Goal: Task Accomplishment & Management: Use online tool/utility

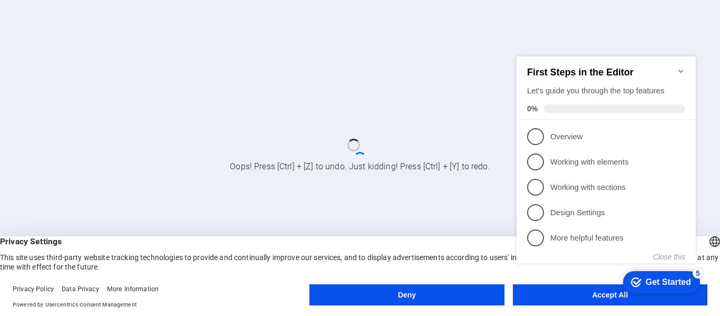
click div "checkmark Get Started 5 First Steps in the Editor Let's guide you through the t…"
click at [673, 255] on button "Close this" at bounding box center [669, 256] width 32 height 8
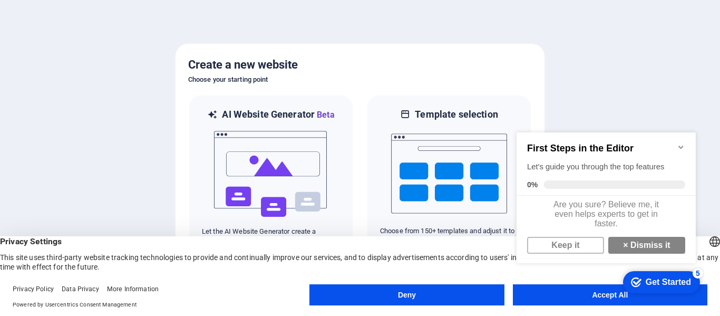
click at [678, 143] on icon "Minimize checklist" at bounding box center [681, 147] width 8 height 8
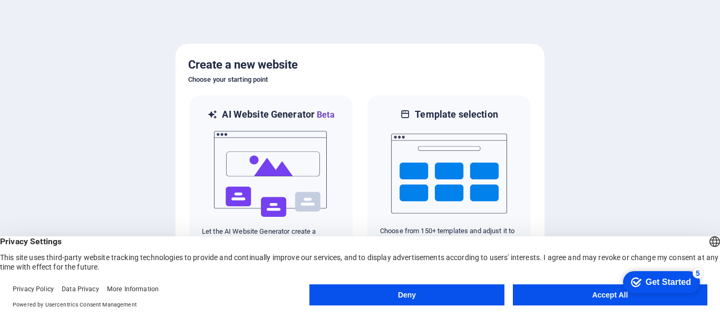
click at [610, 295] on button "Accept All" at bounding box center [610, 294] width 194 height 21
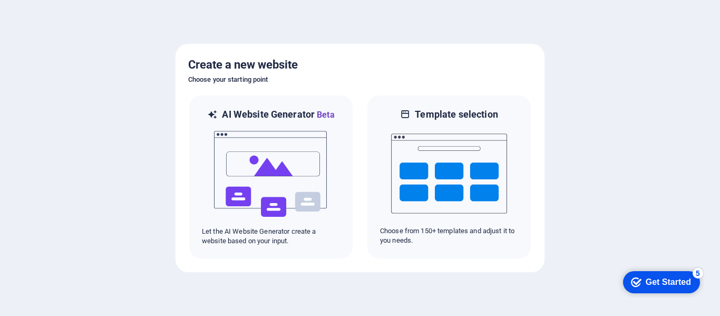
drag, startPoint x: 435, startPoint y: 149, endPoint x: 596, endPoint y: 116, distance: 163.9
click at [596, 116] on div at bounding box center [360, 158] width 720 height 316
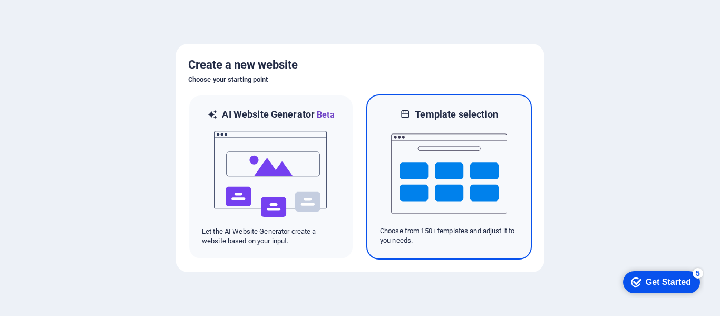
click at [443, 165] on img at bounding box center [449, 173] width 116 height 105
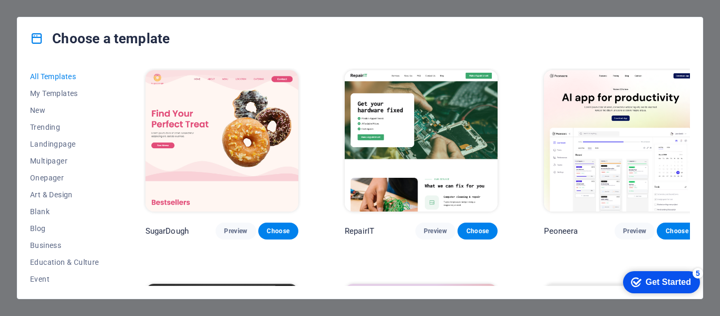
click at [501, 7] on div "Choose a template All Templates My Templates New Trending Landingpage Multipage…" at bounding box center [360, 158] width 720 height 316
click at [55, 88] on button "My Templates" at bounding box center [64, 93] width 69 height 17
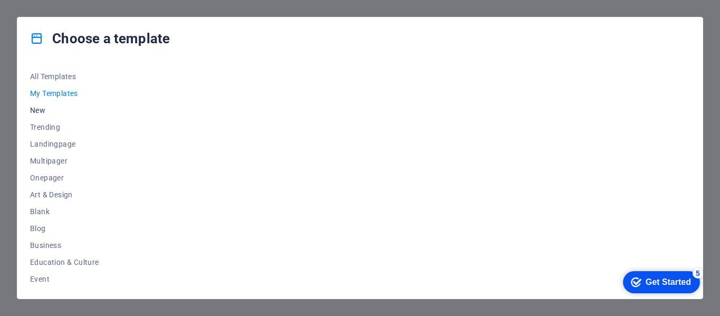
click at [44, 104] on button "New" at bounding box center [64, 110] width 69 height 17
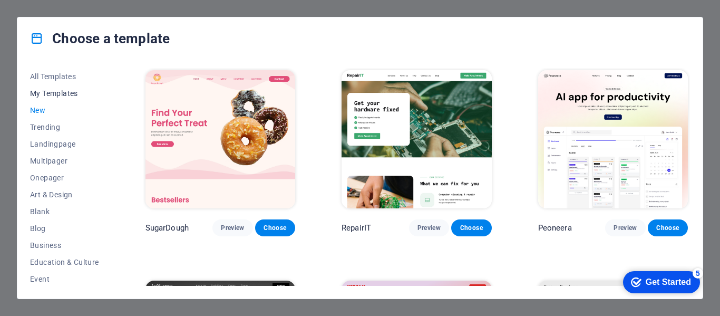
click at [58, 95] on span "My Templates" at bounding box center [64, 93] width 69 height 8
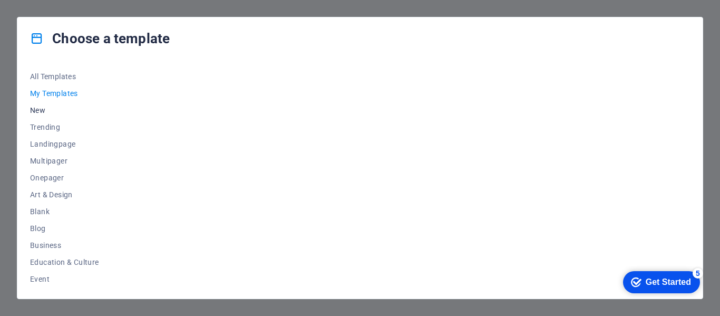
click at [41, 106] on span "New" at bounding box center [64, 110] width 69 height 8
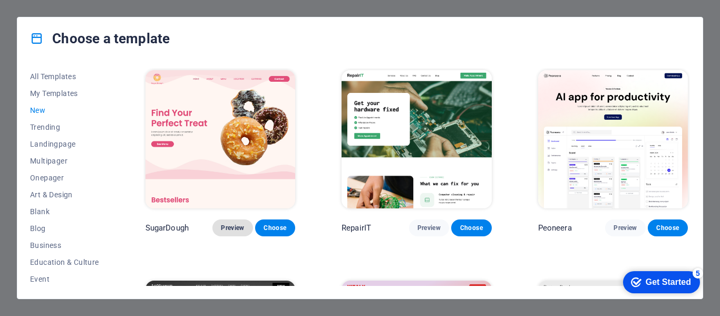
click at [229, 223] on span "Preview" at bounding box center [232, 227] width 23 height 8
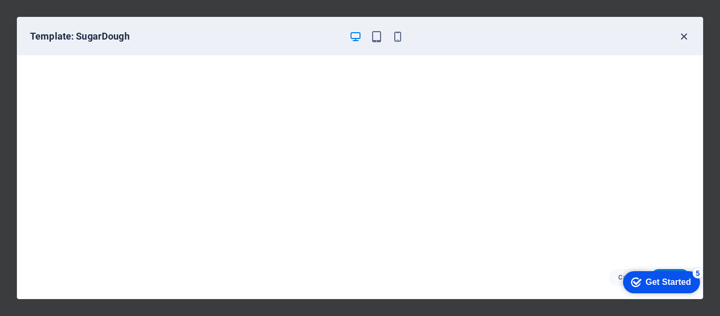
click at [687, 35] on icon "button" at bounding box center [684, 37] width 12 height 12
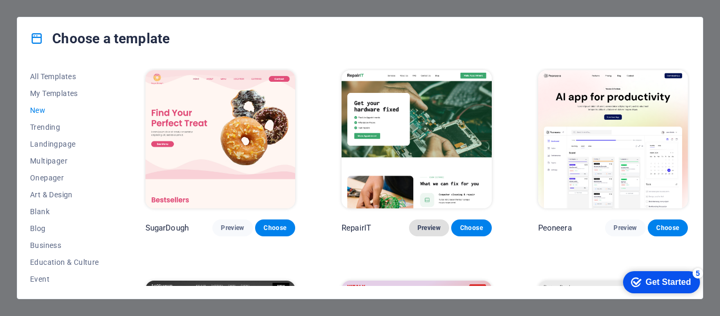
click at [425, 219] on button "Preview" at bounding box center [429, 227] width 40 height 17
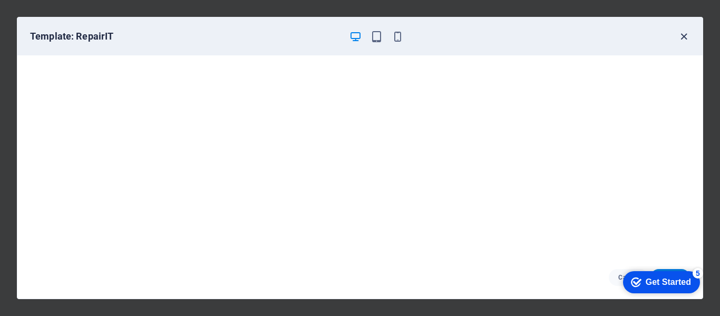
click at [684, 38] on icon "button" at bounding box center [684, 37] width 12 height 12
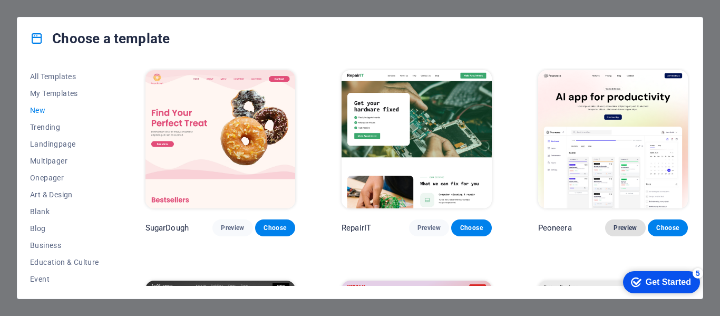
click at [618, 223] on span "Preview" at bounding box center [625, 227] width 23 height 8
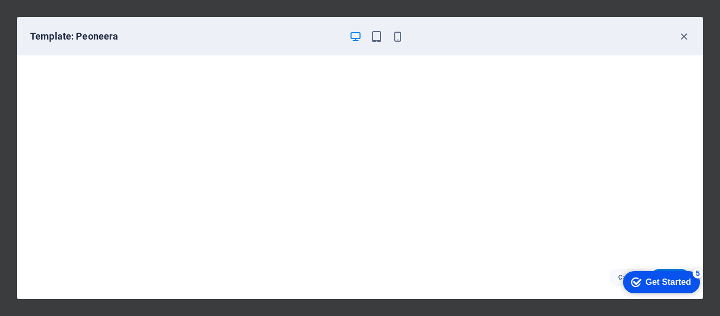
click at [690, 36] on div "Template: Peoneera" at bounding box center [359, 36] width 685 height 38
click at [684, 38] on icon "button" at bounding box center [684, 37] width 12 height 12
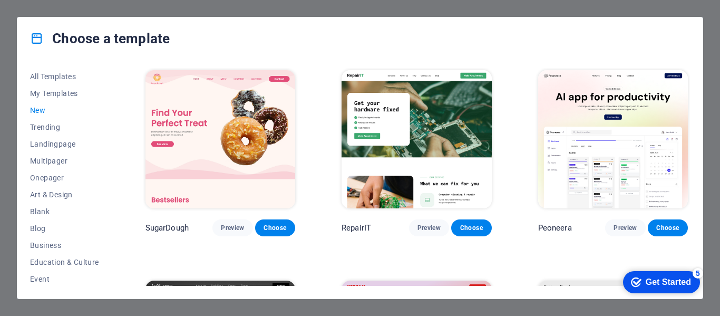
scroll to position [136, 0]
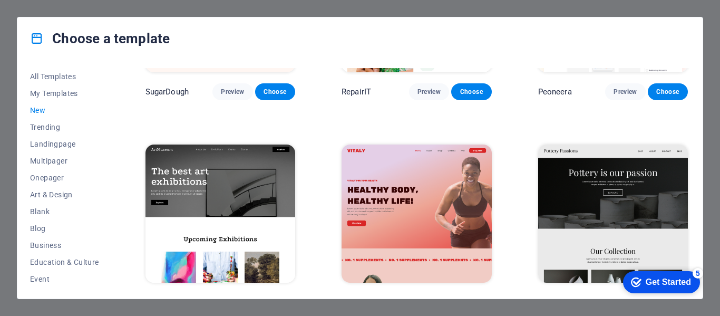
click at [240, 298] on span "Preview" at bounding box center [232, 302] width 23 height 8
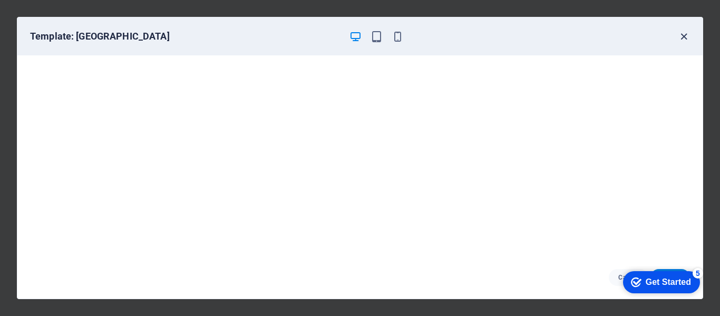
click at [684, 40] on icon "button" at bounding box center [684, 37] width 12 height 12
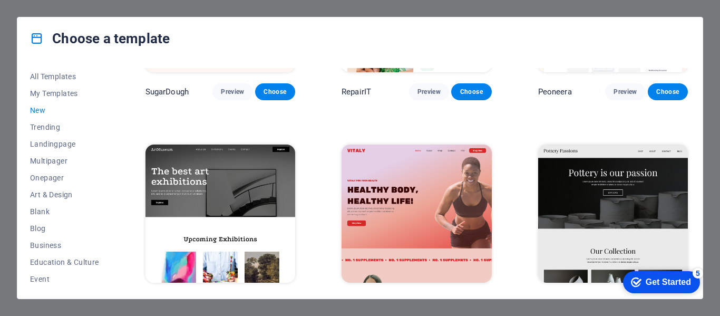
click at [422, 294] on button "Preview" at bounding box center [429, 302] width 40 height 17
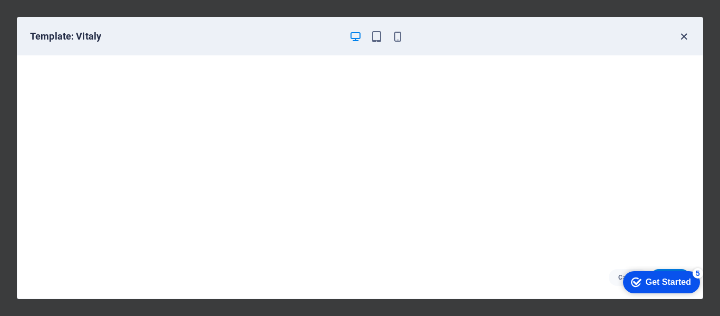
click at [685, 40] on icon "button" at bounding box center [684, 37] width 12 height 12
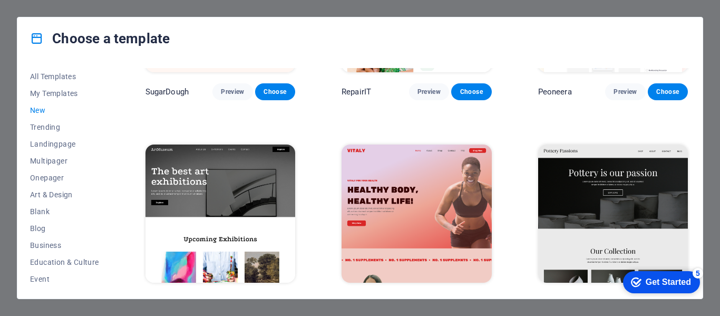
click at [628, 298] on span "Preview" at bounding box center [625, 302] width 23 height 8
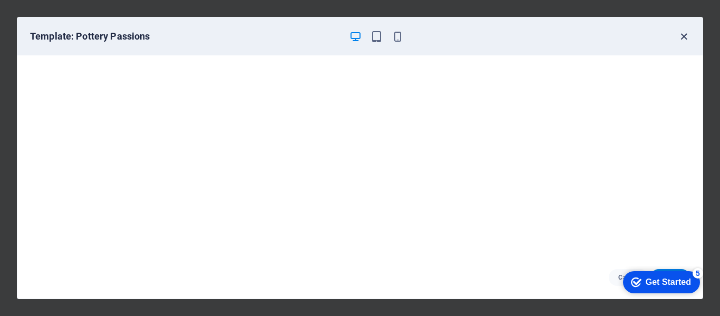
click at [685, 39] on icon "button" at bounding box center [684, 37] width 12 height 12
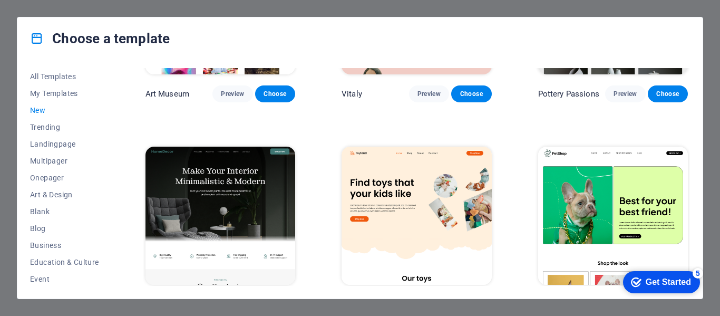
scroll to position [335, 0]
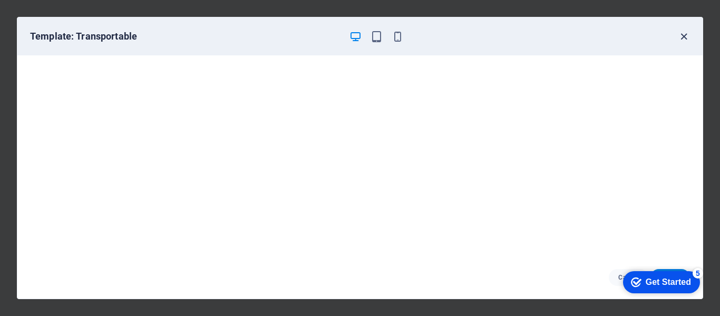
click at [684, 38] on icon "button" at bounding box center [684, 37] width 12 height 12
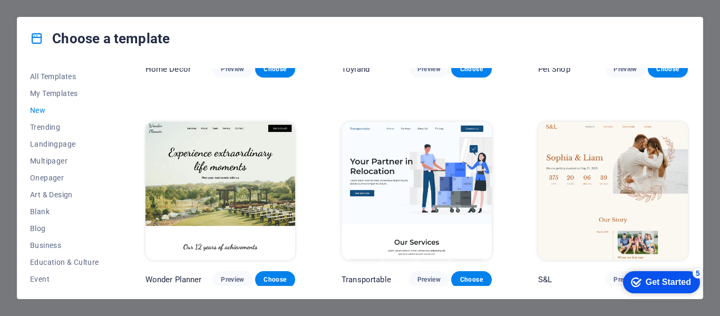
scroll to position [579, 0]
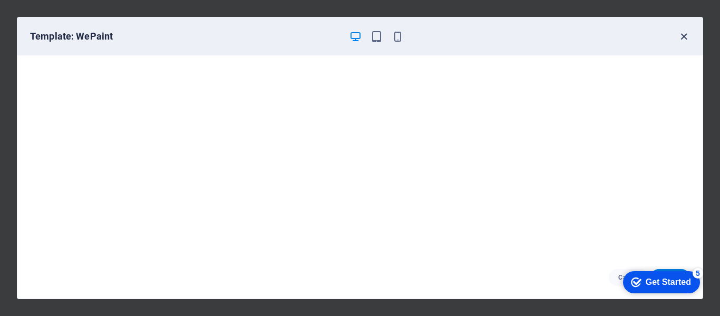
click at [682, 36] on icon "button" at bounding box center [684, 37] width 12 height 12
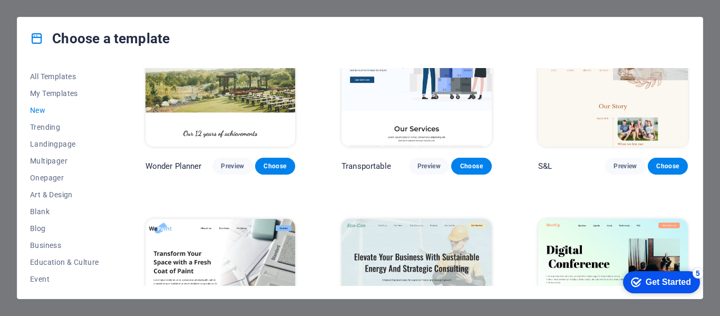
scroll to position [736, 0]
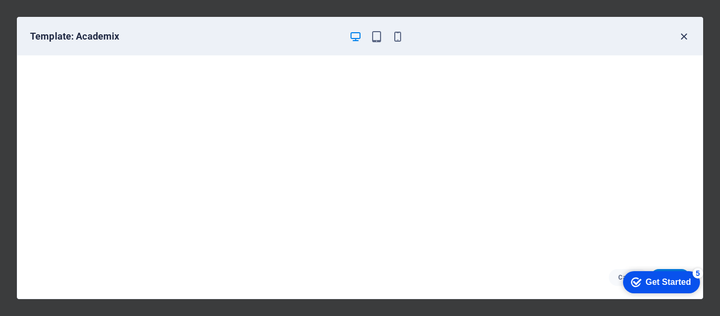
click at [684, 41] on icon "button" at bounding box center [684, 37] width 12 height 12
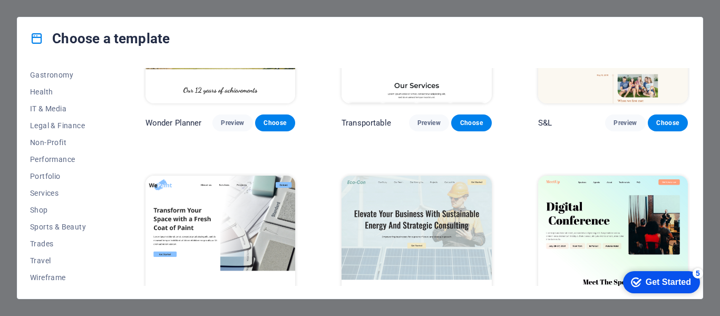
scroll to position [221, 0]
click at [47, 275] on span "Wireframe" at bounding box center [64, 277] width 69 height 8
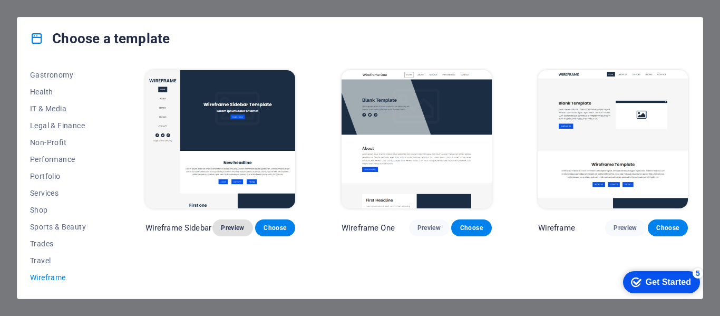
click at [235, 230] on span "Preview" at bounding box center [232, 227] width 23 height 8
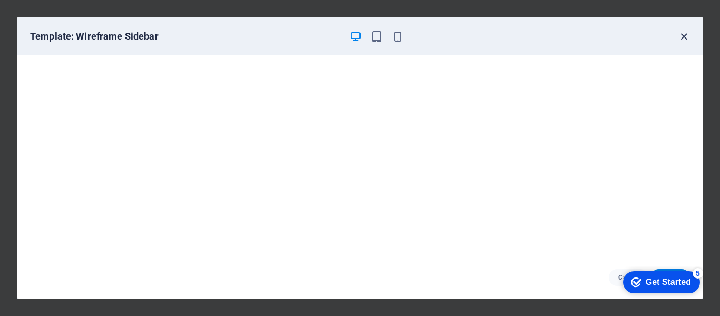
click at [686, 37] on icon "button" at bounding box center [684, 37] width 12 height 12
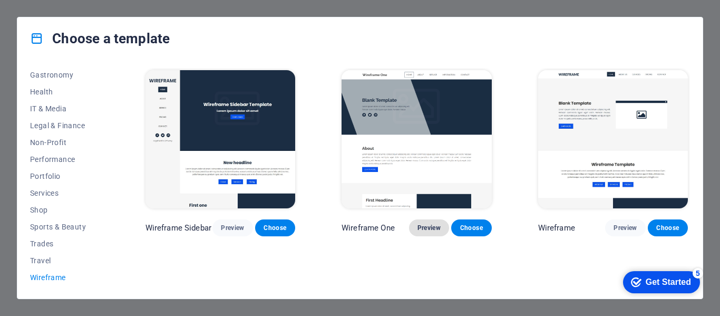
click at [427, 231] on button "Preview" at bounding box center [429, 227] width 40 height 17
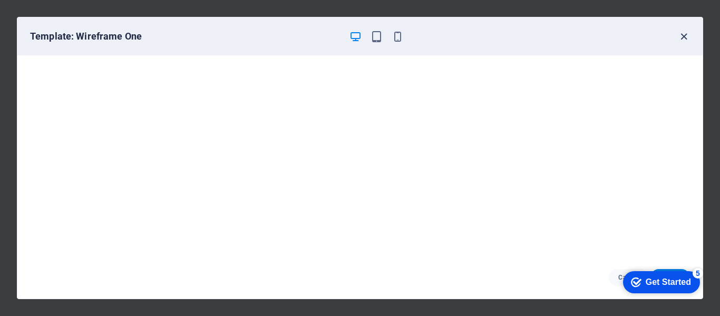
click at [687, 37] on icon "button" at bounding box center [684, 37] width 12 height 12
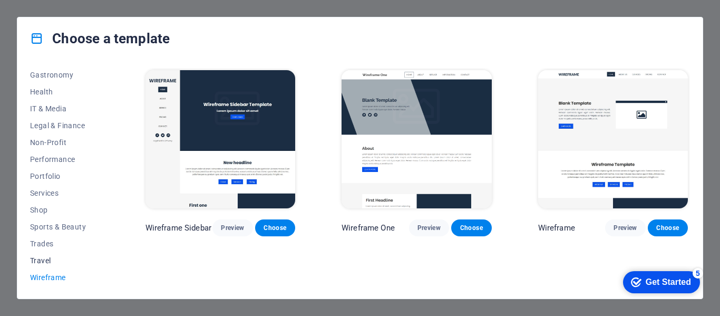
click at [40, 254] on button "Travel" at bounding box center [64, 260] width 69 height 17
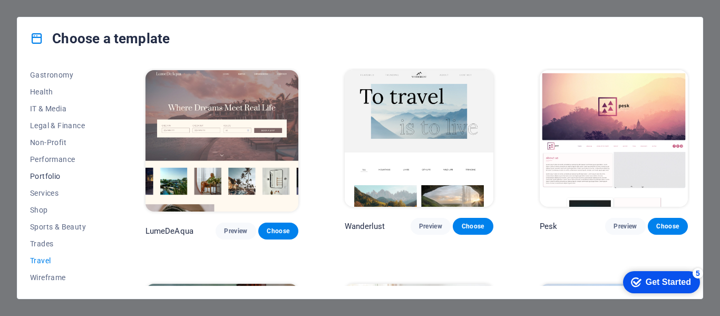
click at [48, 175] on span "Portfolio" at bounding box center [64, 176] width 69 height 8
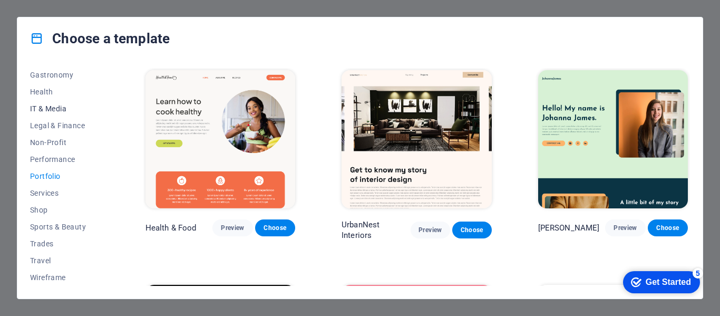
click at [53, 109] on span "IT & Media" at bounding box center [64, 108] width 69 height 8
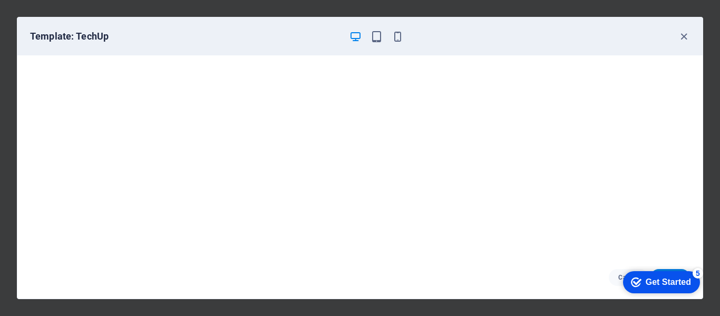
scroll to position [3, 0]
click at [681, 38] on icon "button" at bounding box center [684, 37] width 12 height 12
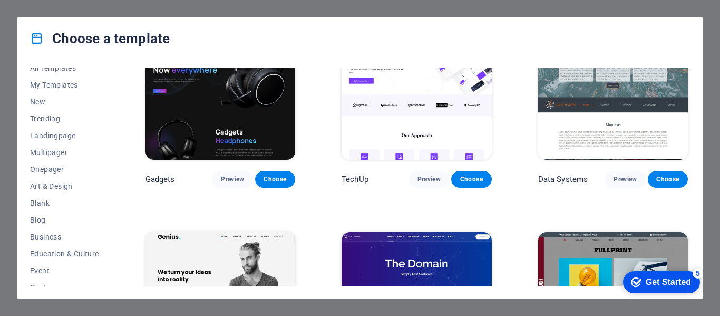
scroll to position [0, 0]
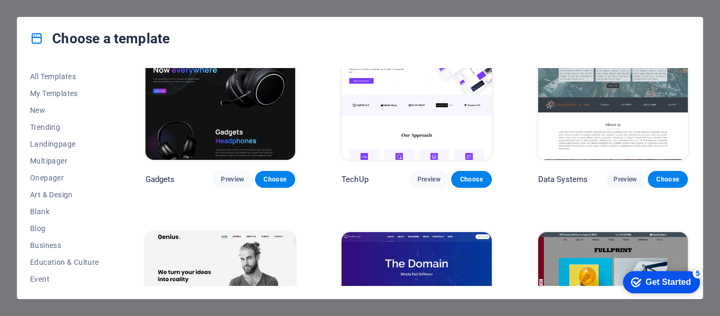
click at [710, 89] on div "Choose a template All Templates My Templates New Trending Landingpage Multipage…" at bounding box center [360, 158] width 720 height 316
click at [674, 278] on div "Get Started" at bounding box center [668, 281] width 45 height 9
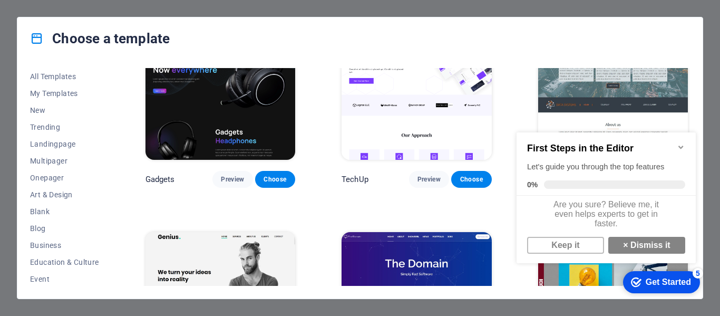
scroll to position [8, 0]
click at [644, 242] on link "× Dismiss it" at bounding box center [646, 245] width 77 height 17
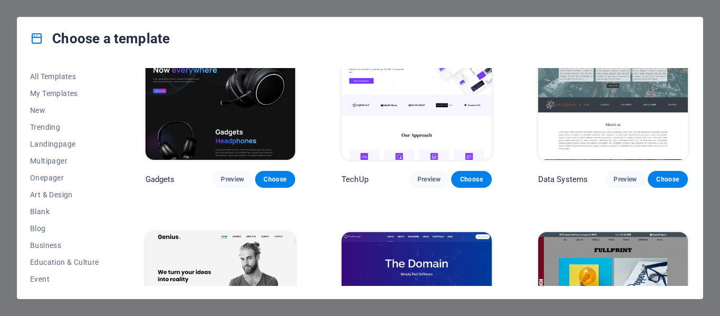
click at [713, 113] on div "Choose a template All Templates My Templates New Trending Landingpage Multipage…" at bounding box center [360, 158] width 720 height 316
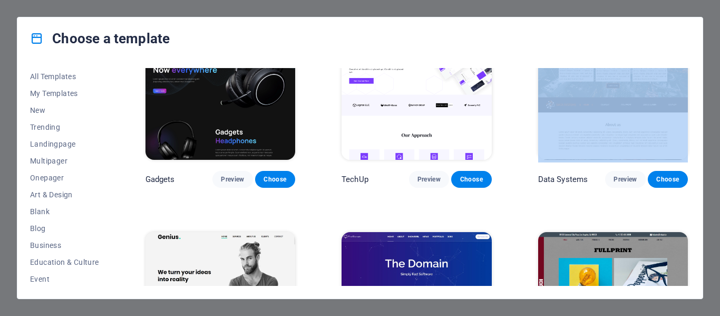
click at [713, 113] on div "Choose a template All Templates My Templates New Trending Landingpage Multipage…" at bounding box center [360, 158] width 720 height 316
click at [713, 112] on div "Choose a template All Templates My Templates New Trending Landingpage Multipage…" at bounding box center [360, 158] width 720 height 316
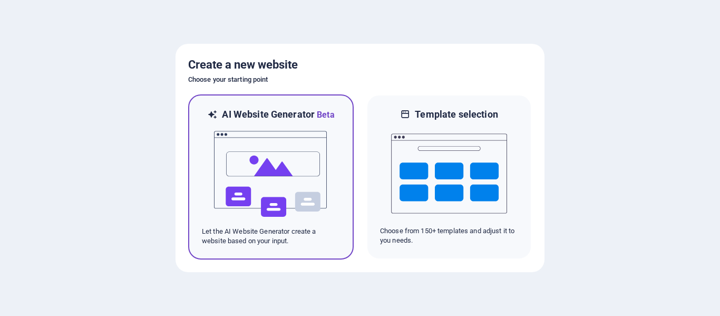
click at [286, 145] on img at bounding box center [271, 173] width 116 height 105
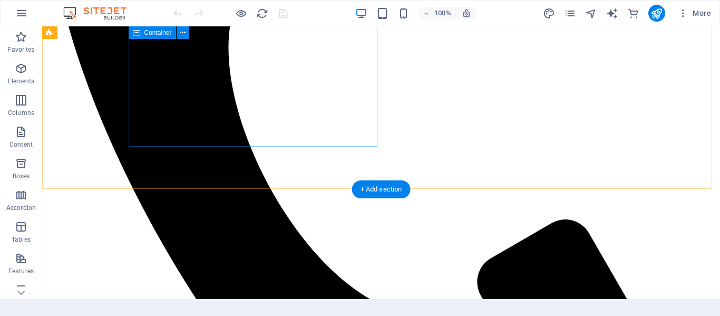
scroll to position [554, 0]
